Goal: Check status: Check status

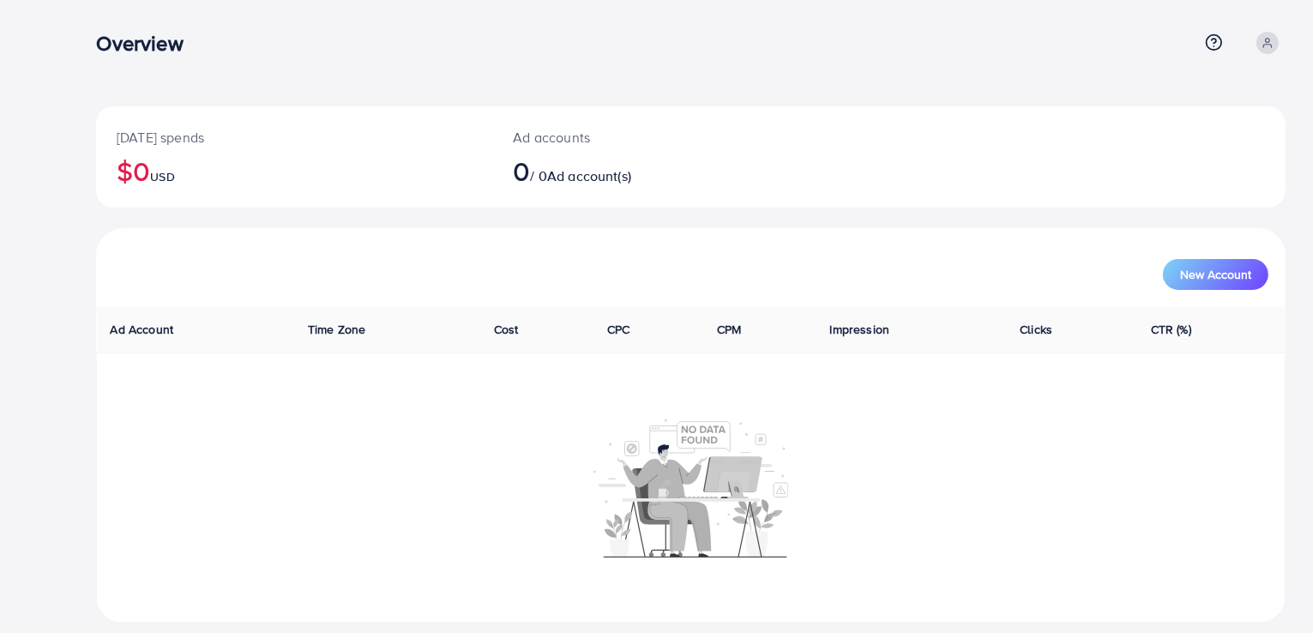
scroll to position [17, 0]
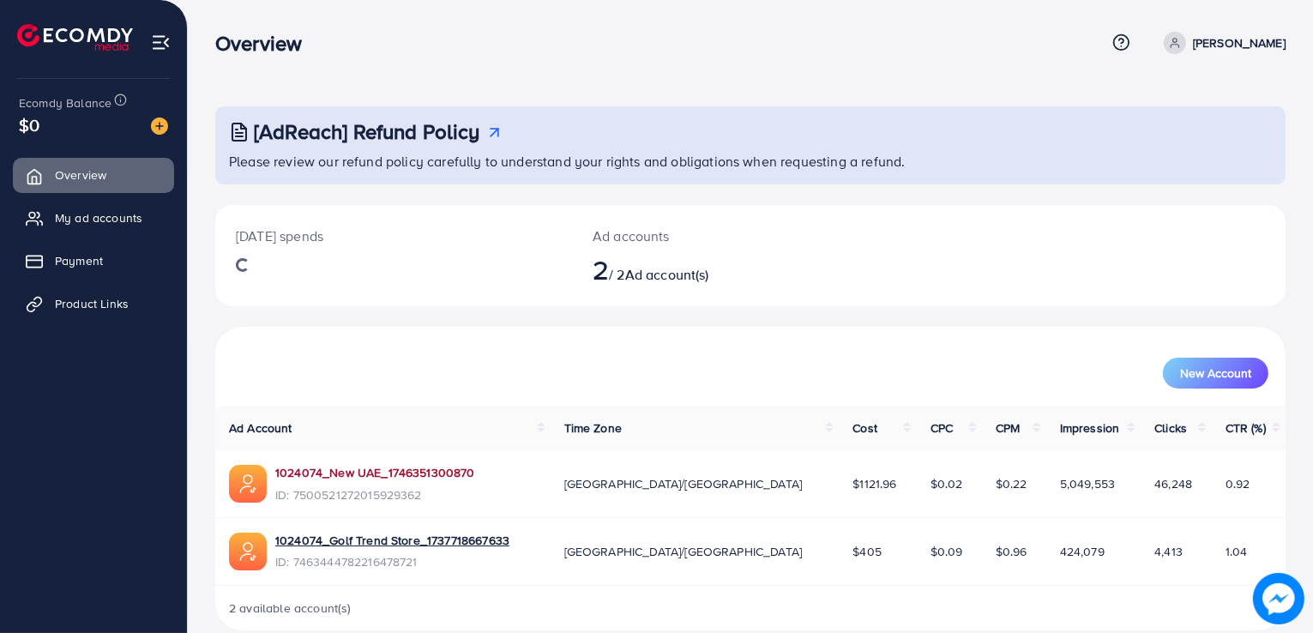
click at [409, 477] on link "1024074_New UAE_1746351300870" at bounding box center [375, 472] width 200 height 17
click at [413, 466] on link "1024074_New UAE_1746351300870" at bounding box center [375, 472] width 200 height 17
click at [413, 470] on link "1024074_New UAE_1746351300870" at bounding box center [375, 472] width 200 height 17
click at [434, 480] on link "1024074_New UAE_1746351300870" at bounding box center [375, 472] width 200 height 17
